Goal: Transaction & Acquisition: Book appointment/travel/reservation

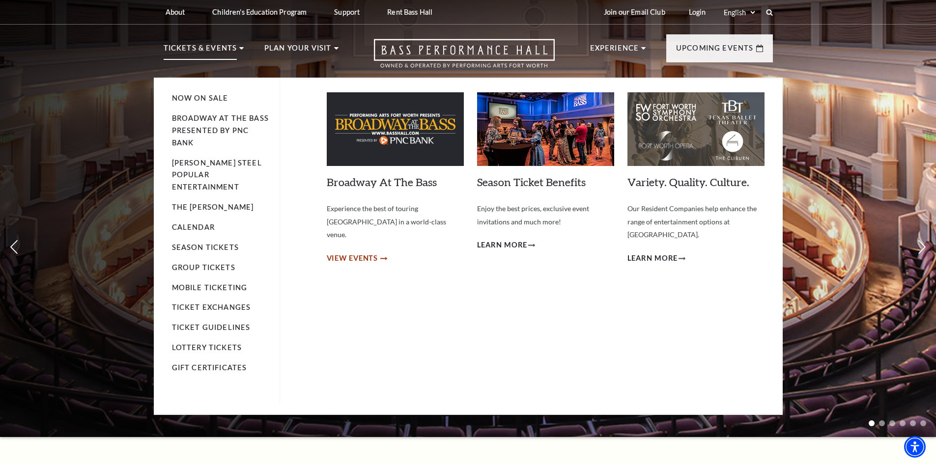
click at [363, 253] on span "View Events" at bounding box center [353, 259] width 52 height 12
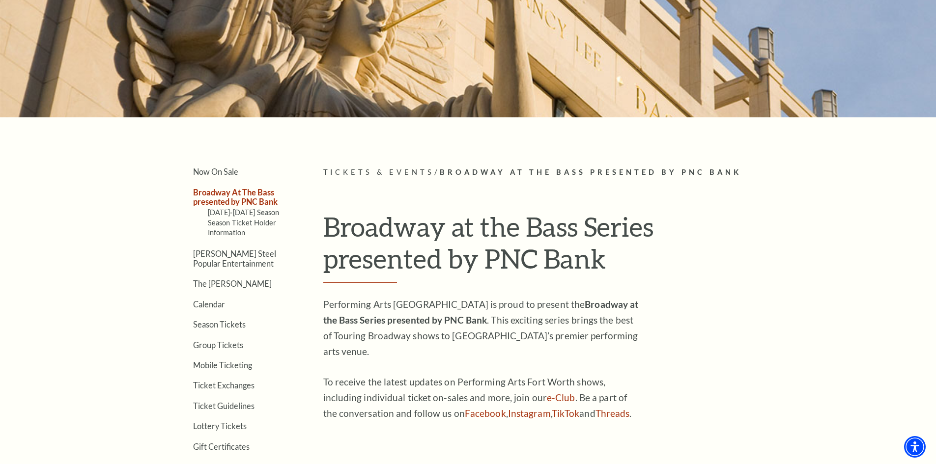
scroll to position [197, 0]
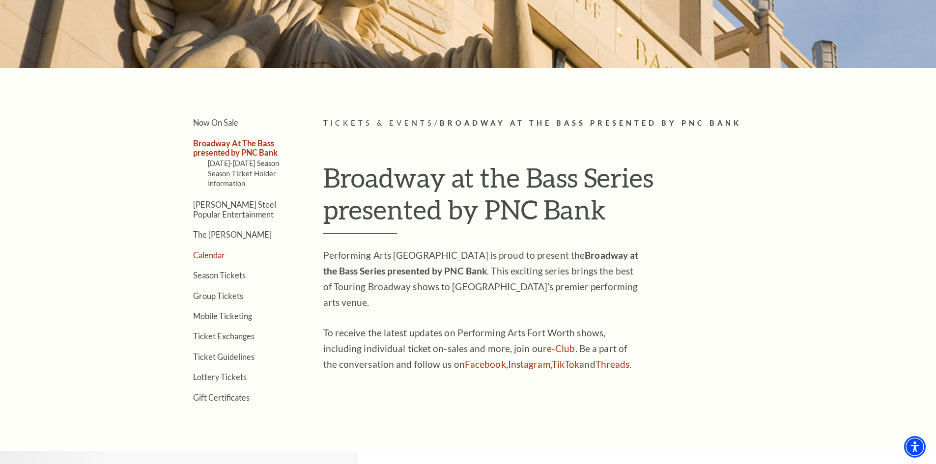
click at [212, 255] on link "Calendar" at bounding box center [209, 255] width 32 height 9
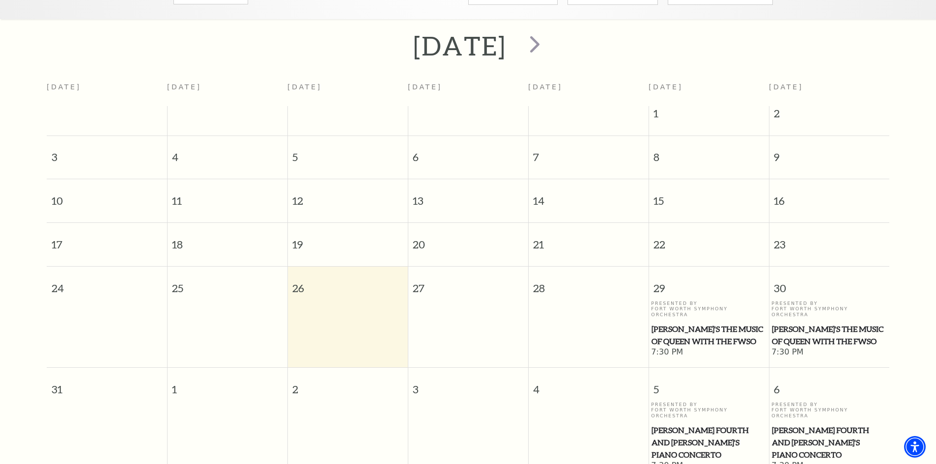
scroll to position [185, 0]
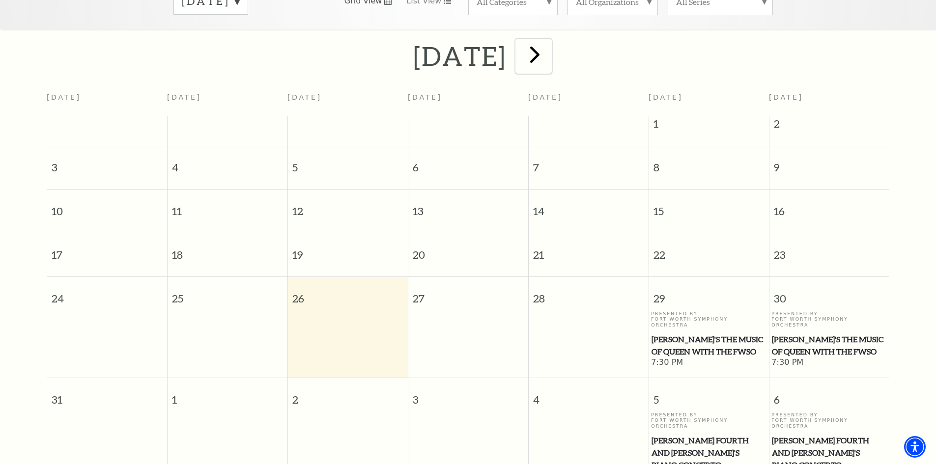
click at [549, 41] on span "next" at bounding box center [535, 54] width 28 height 28
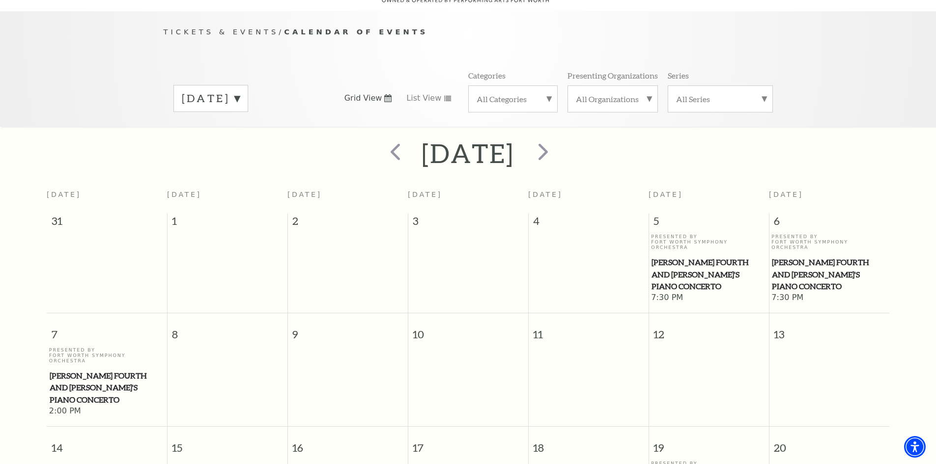
scroll to position [87, 0]
click at [557, 139] on span "next" at bounding box center [543, 153] width 28 height 28
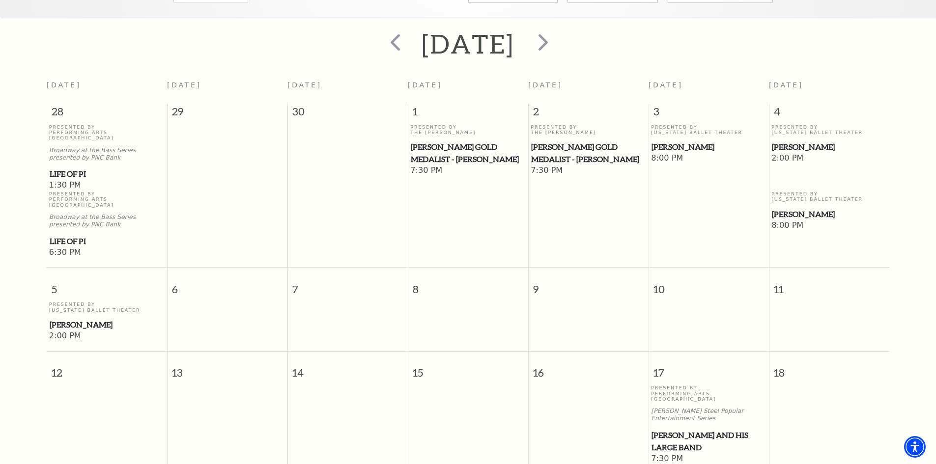
scroll to position [38, 0]
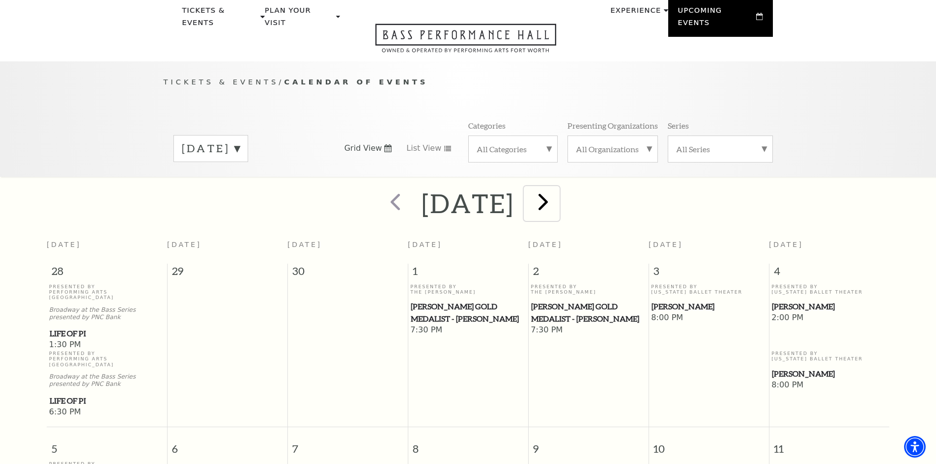
click at [557, 188] on span "next" at bounding box center [543, 202] width 28 height 28
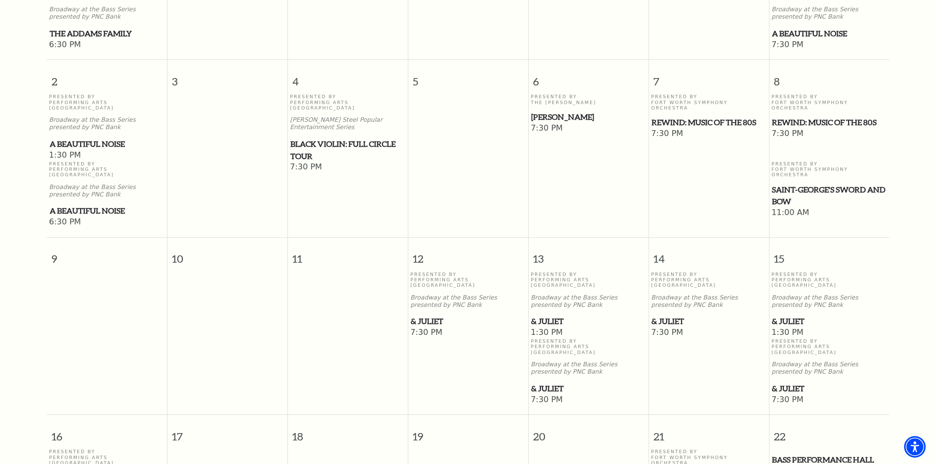
scroll to position [382, 0]
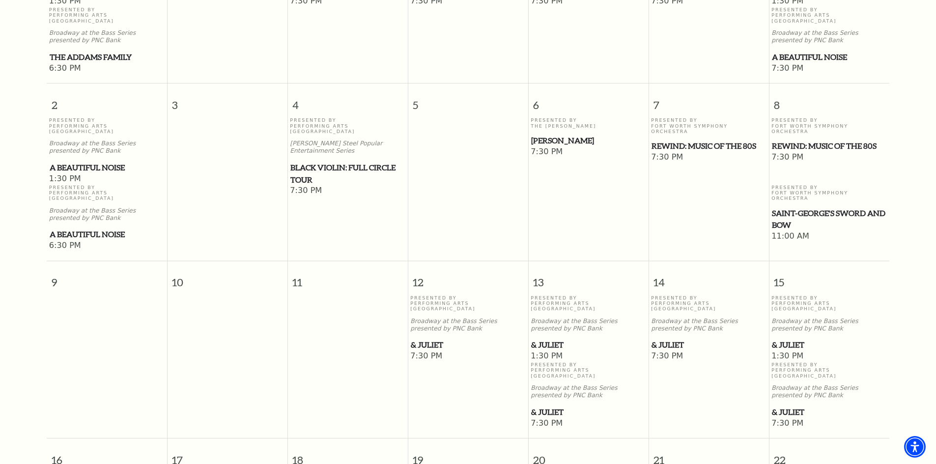
click at [785, 140] on span "REWIND: Music of the 80s" at bounding box center [829, 146] width 114 height 12
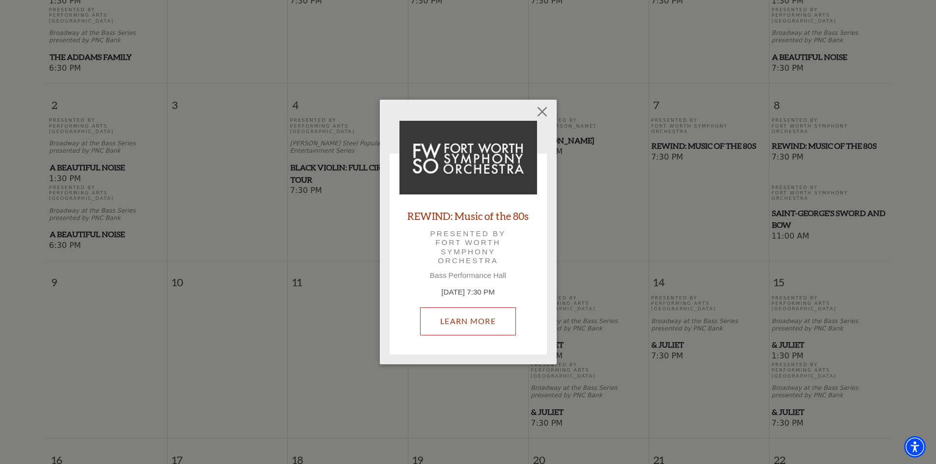
click at [467, 316] on link "Learn More" at bounding box center [468, 322] width 96 height 28
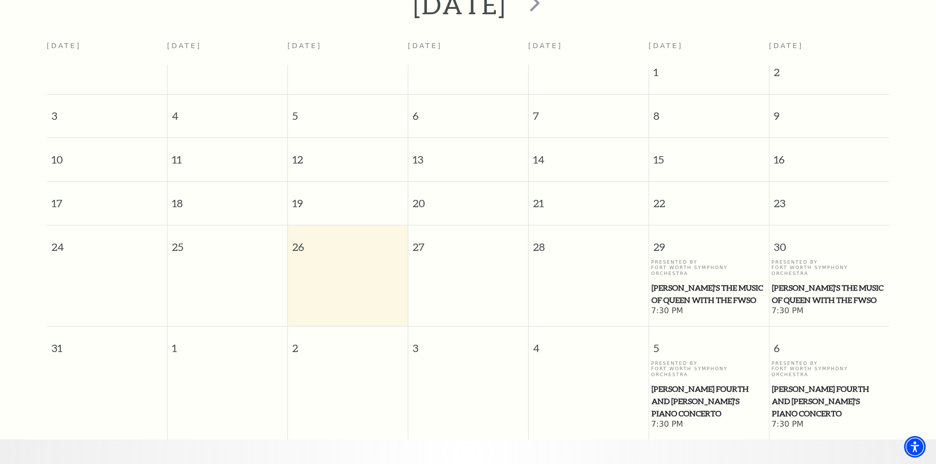
scroll to position [98, 0]
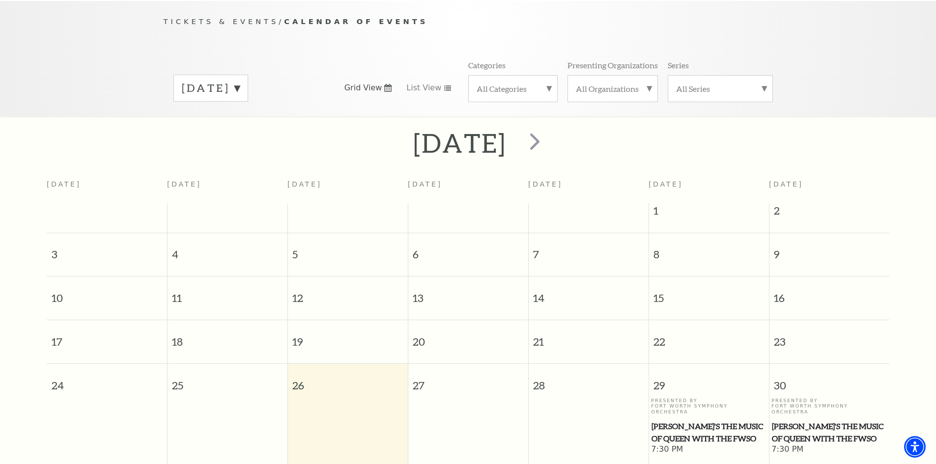
click at [550, 77] on div "All Categories" at bounding box center [512, 88] width 89 height 27
click at [487, 116] on label "Ballet" at bounding box center [513, 121] width 73 height 16
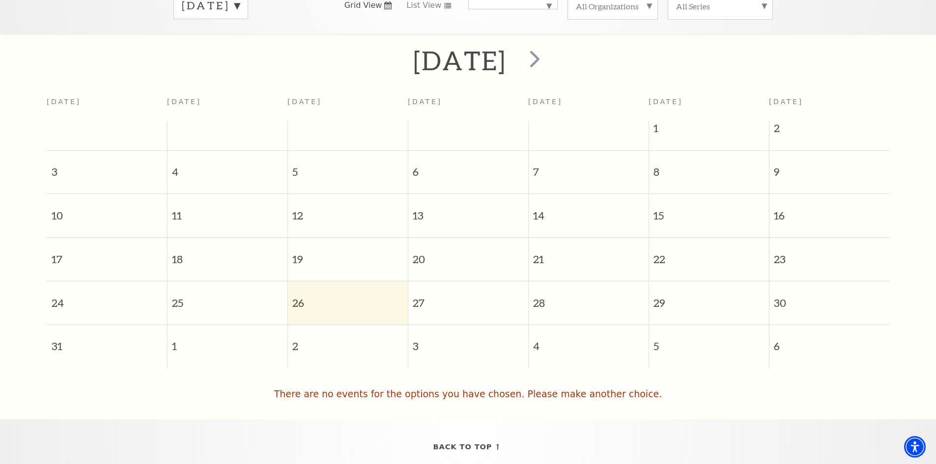
scroll to position [87, 0]
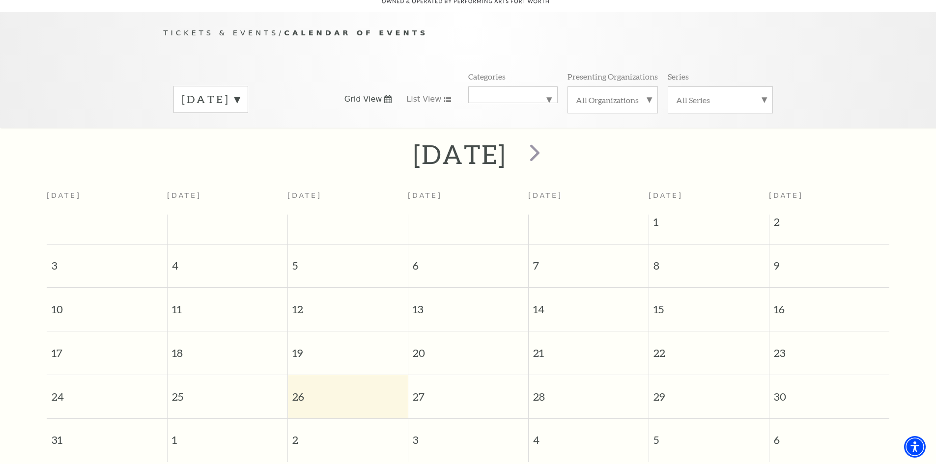
click at [240, 92] on label "August 2025" at bounding box center [211, 99] width 58 height 15
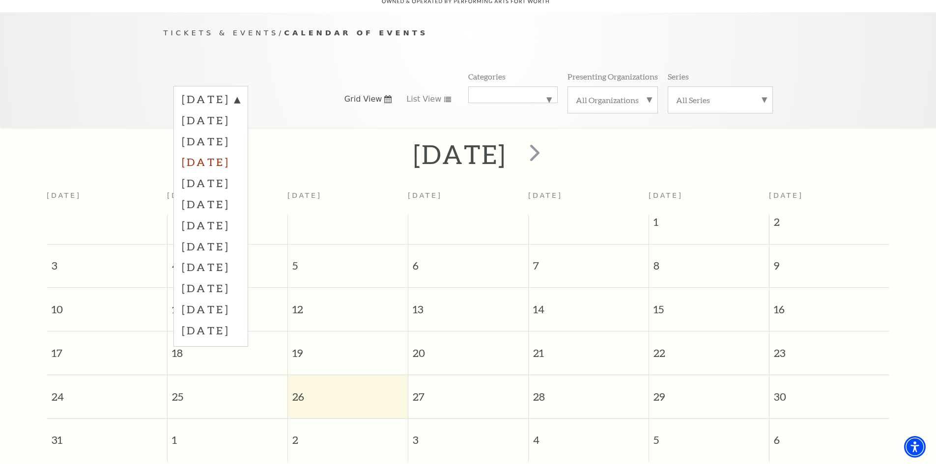
click at [228, 151] on label "November 2025" at bounding box center [211, 161] width 58 height 21
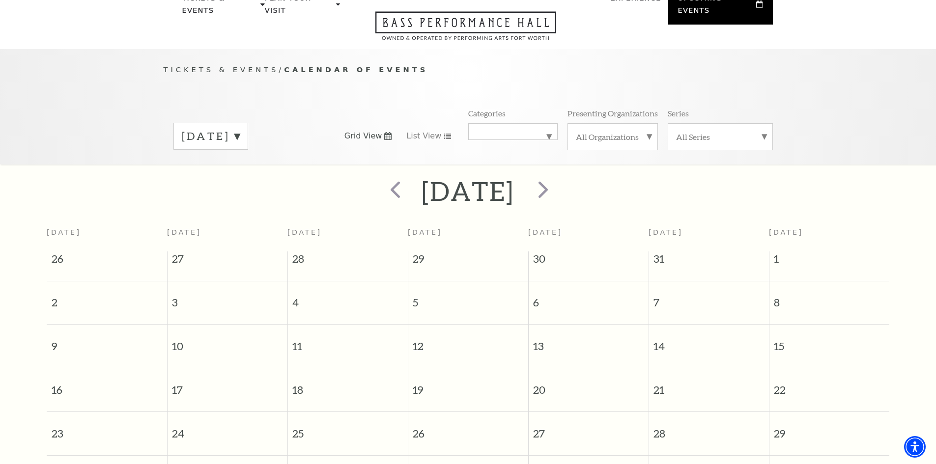
scroll to position [38, 0]
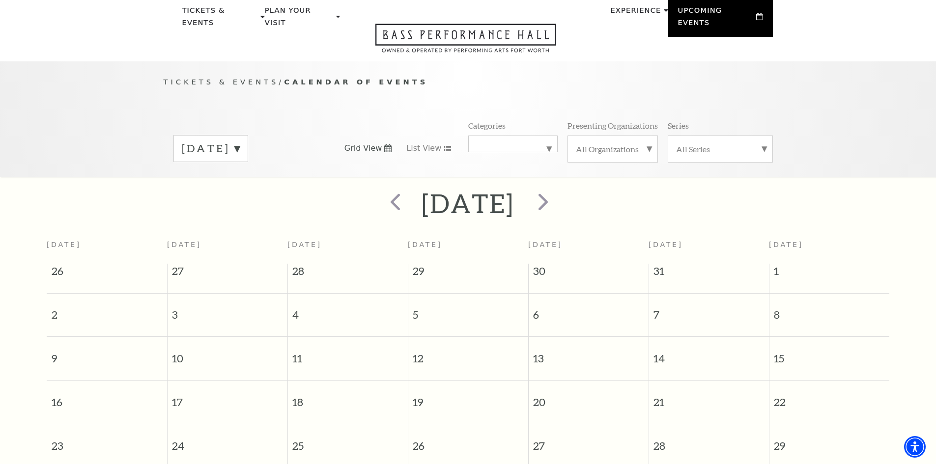
click at [248, 135] on div "November 2025" at bounding box center [210, 148] width 75 height 27
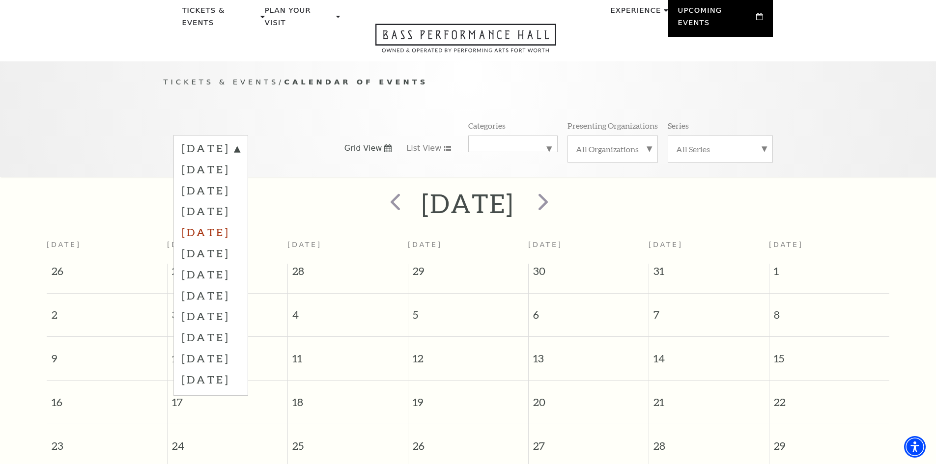
click at [228, 222] on label "December 2025" at bounding box center [211, 232] width 58 height 21
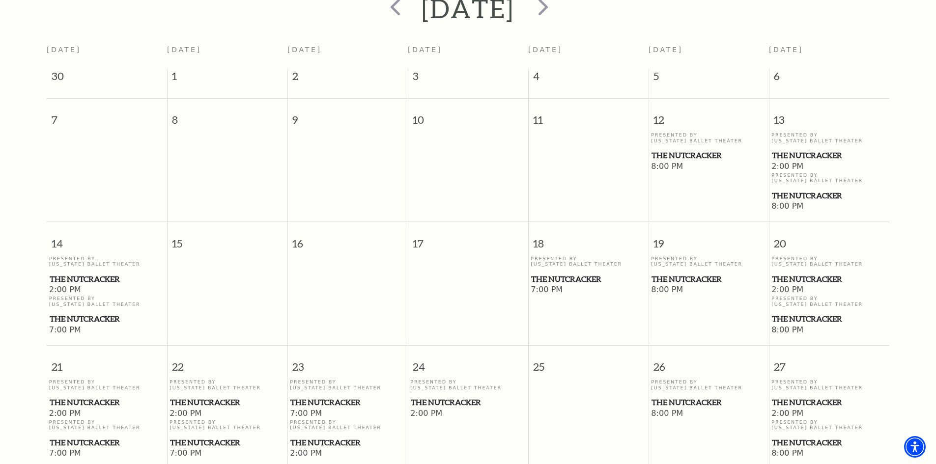
scroll to position [234, 0]
click at [822, 148] on span "The Nutcracker" at bounding box center [829, 154] width 114 height 12
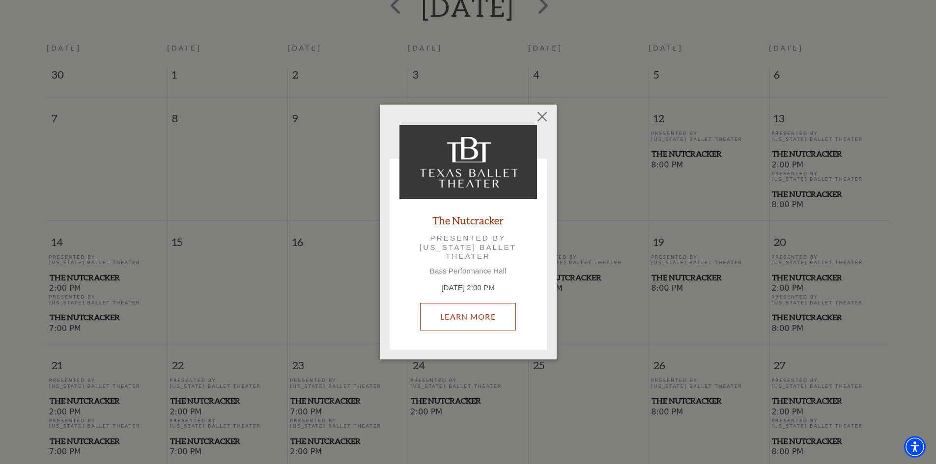
click at [474, 317] on link "Learn More" at bounding box center [468, 317] width 96 height 28
